Goal: Transaction & Acquisition: Obtain resource

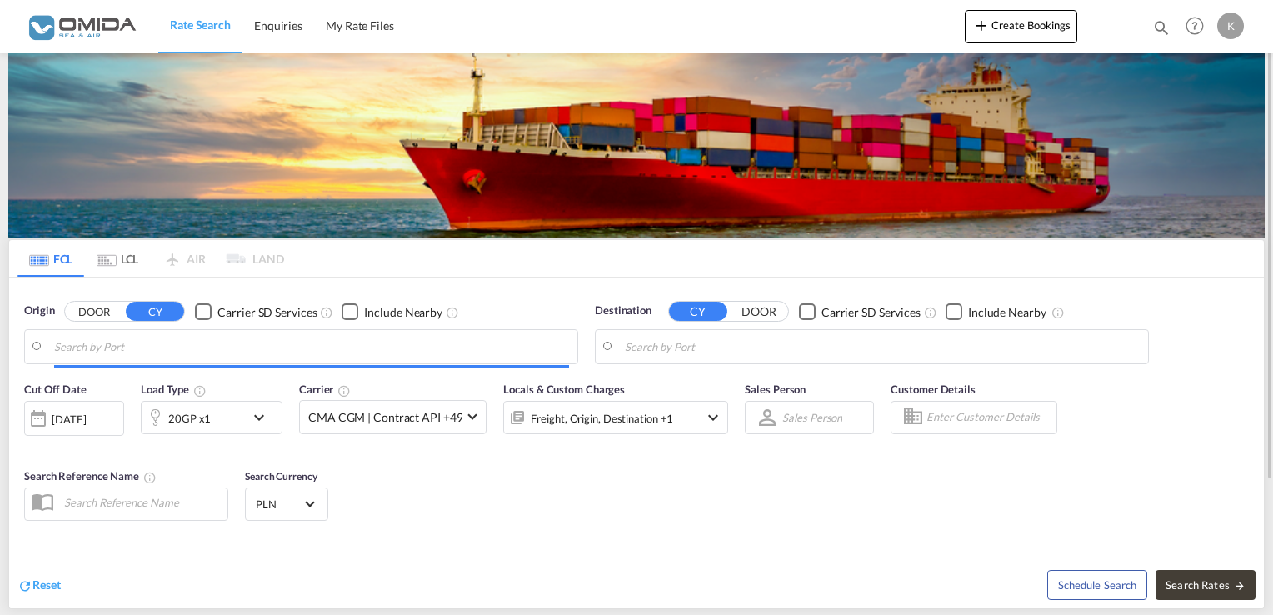
type input "Gdansk, PLGDN"
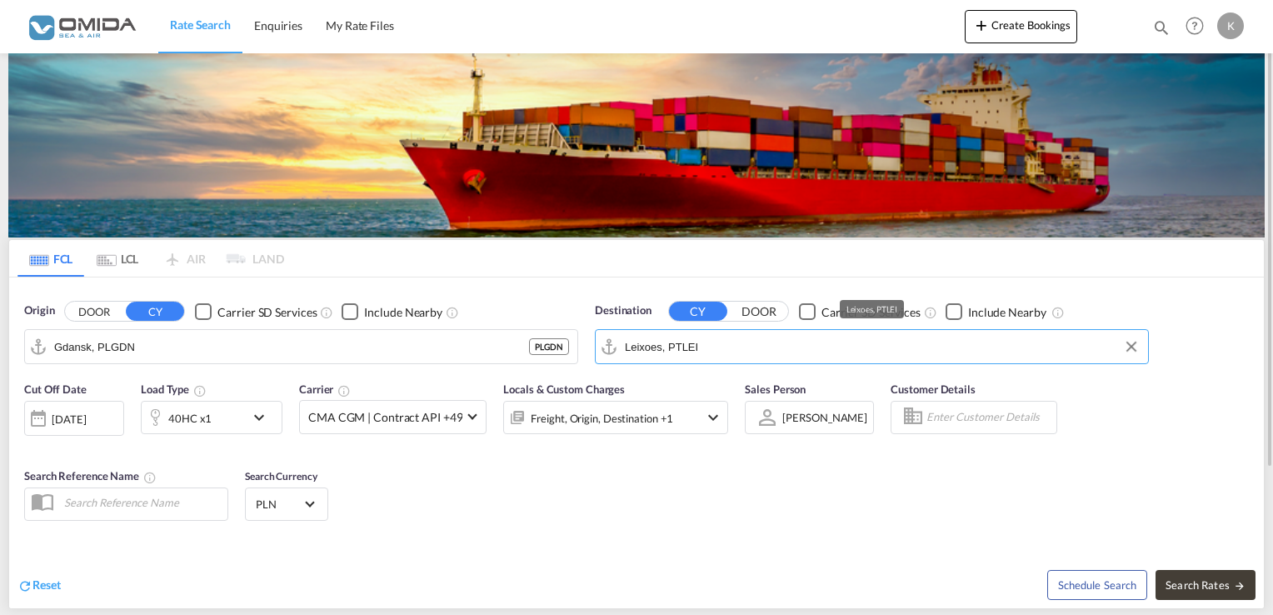
click at [765, 337] on input "Leixoes, PTLEI" at bounding box center [882, 346] width 515 height 25
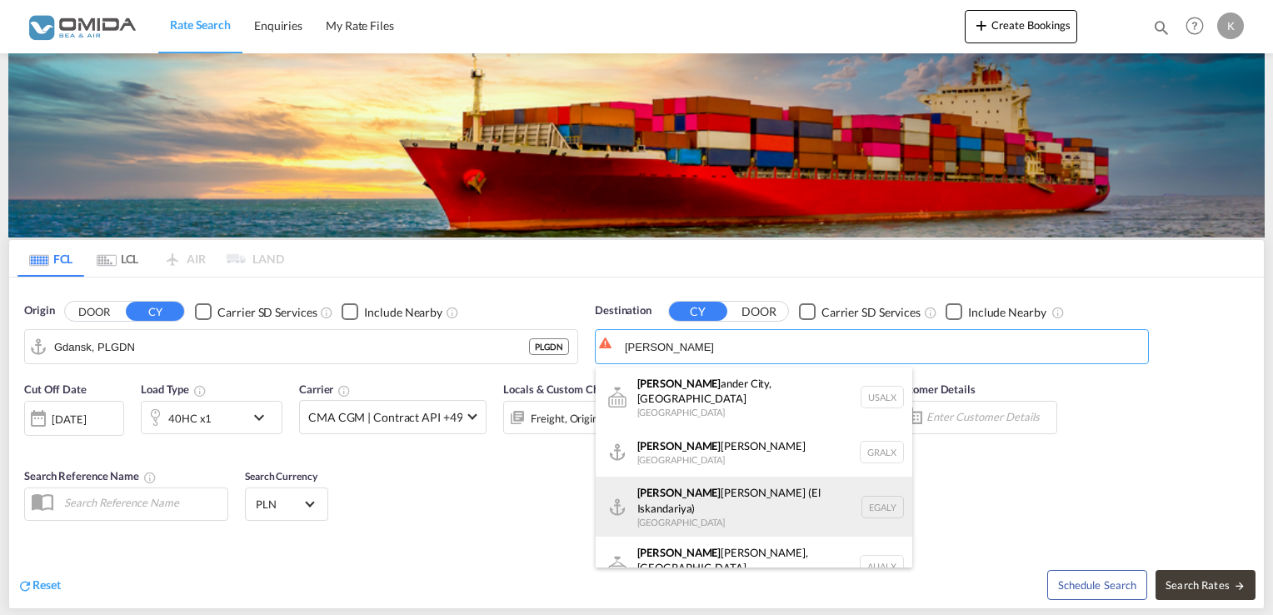
click at [751, 481] on div "[PERSON_NAME] ([PERSON_NAME]) [GEOGRAPHIC_DATA] EGALY" at bounding box center [754, 506] width 317 height 60
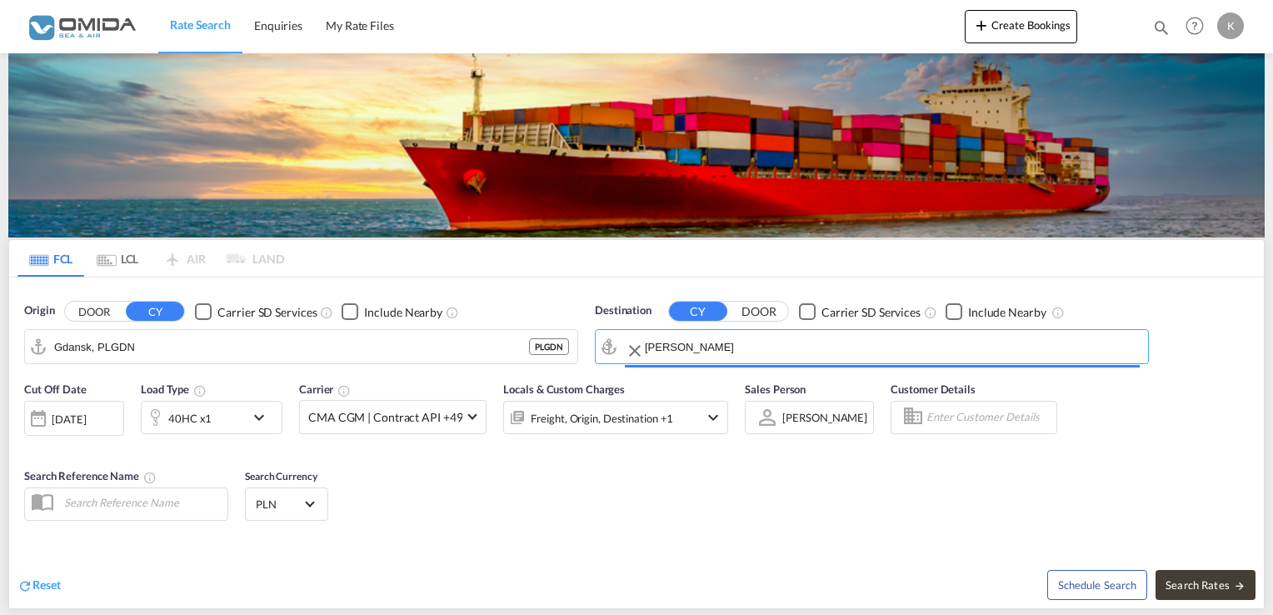
type input "Alexandria ([GEOGRAPHIC_DATA]), EGALY"
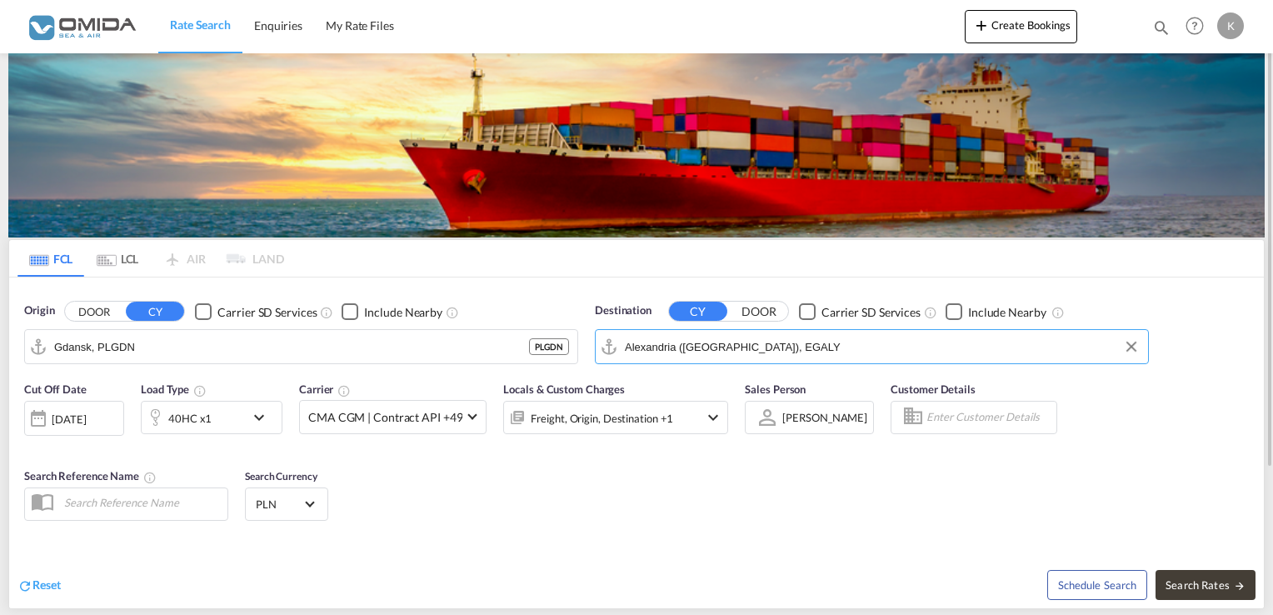
click at [86, 412] on div "[DATE]" at bounding box center [69, 418] width 34 height 15
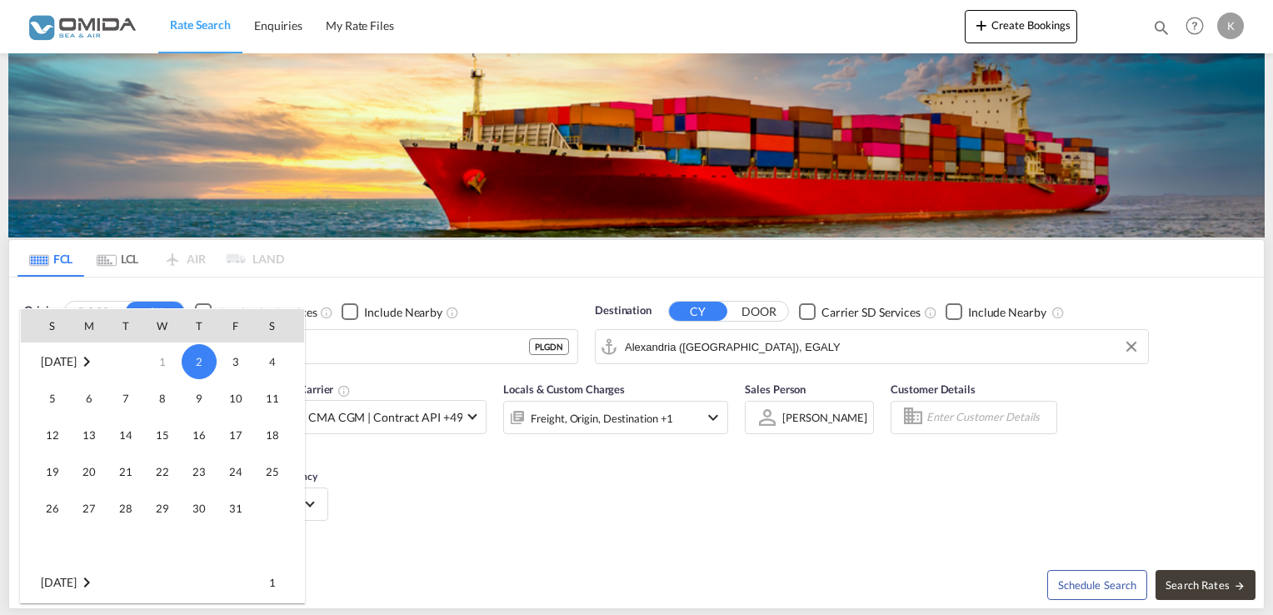
click at [200, 365] on span "2" at bounding box center [199, 361] width 35 height 35
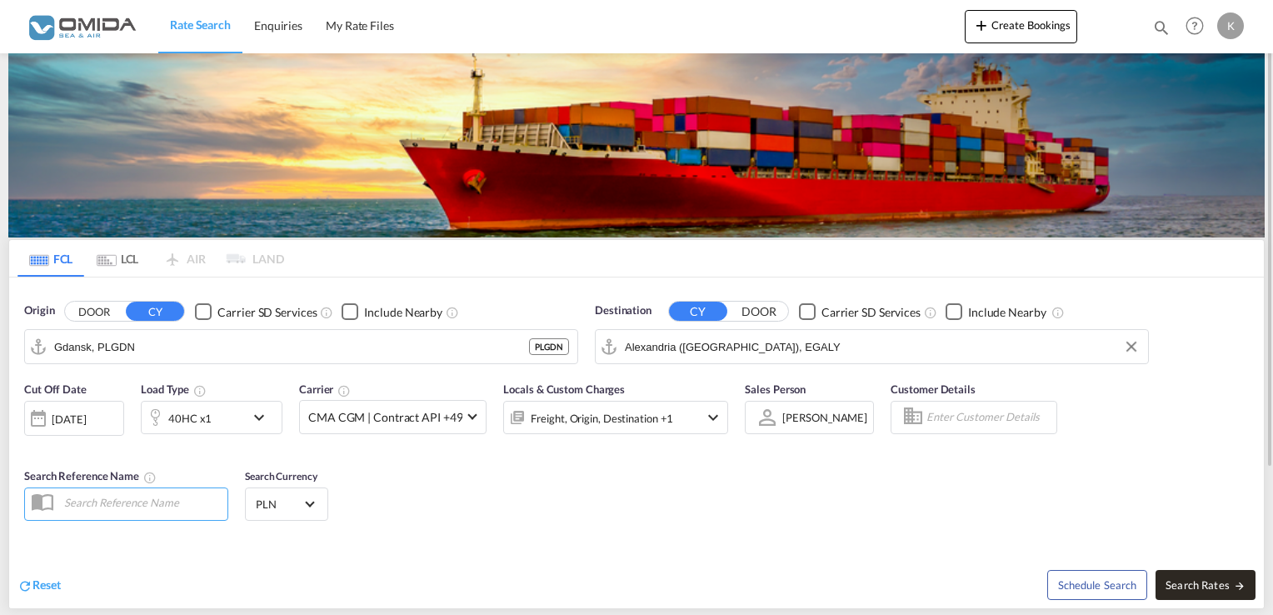
click at [1183, 583] on span "Search Rates" at bounding box center [1205, 584] width 80 height 13
type input "PLGDN to EGALY / [DATE]"
